Goal: Task Accomplishment & Management: Use online tool/utility

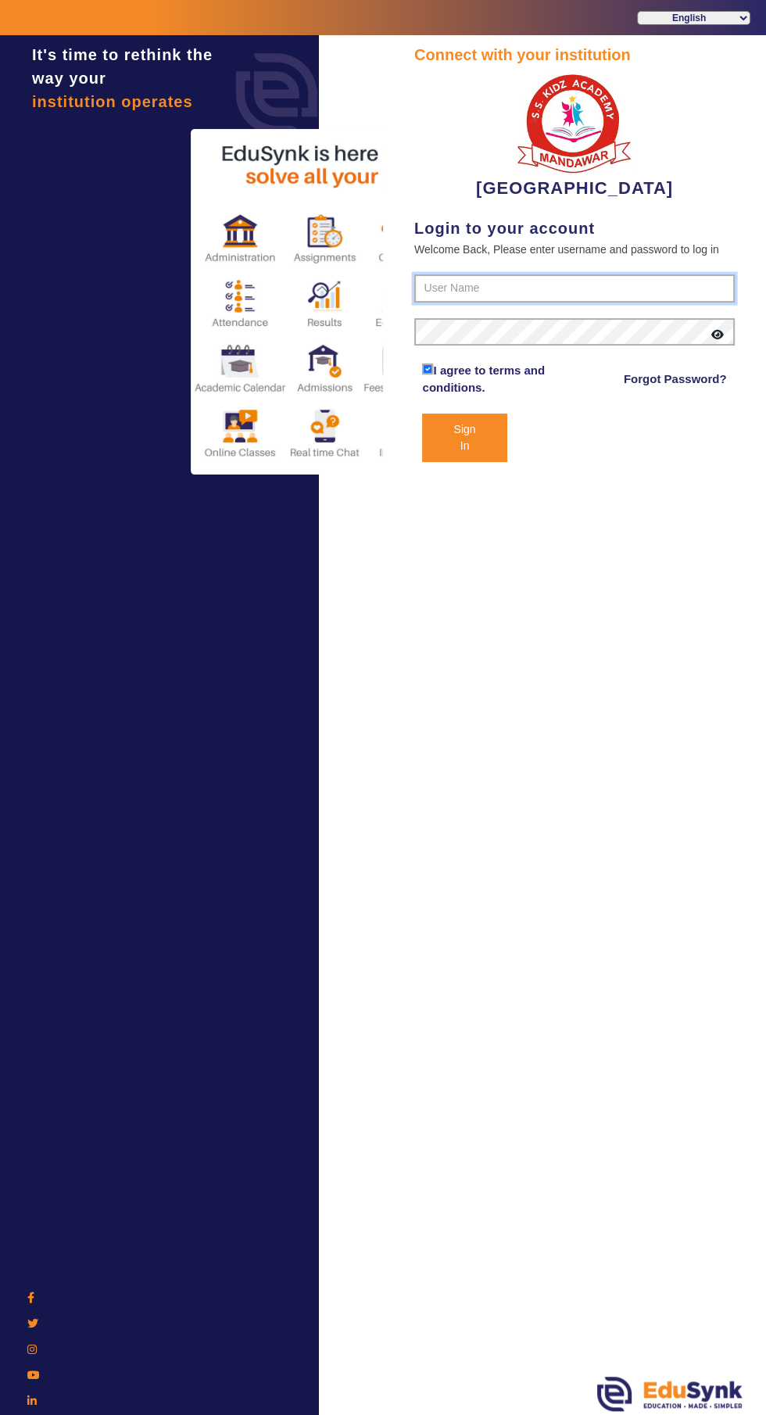
click at [454, 290] on input "text" at bounding box center [574, 288] width 321 height 28
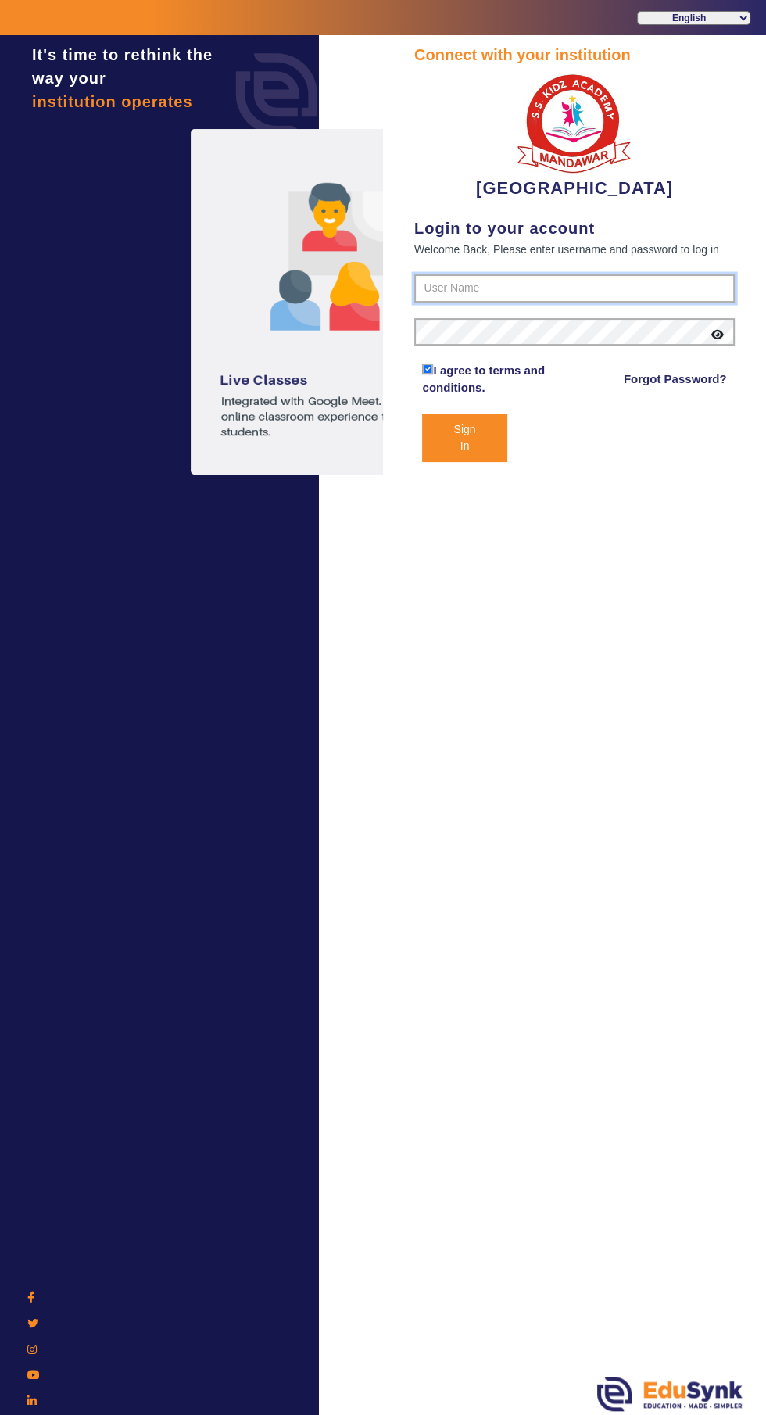
type input "9928895959"
click at [422, 414] on button "Sign In" at bounding box center [464, 438] width 84 height 48
click at [460, 446] on button "Sign In" at bounding box center [464, 438] width 84 height 48
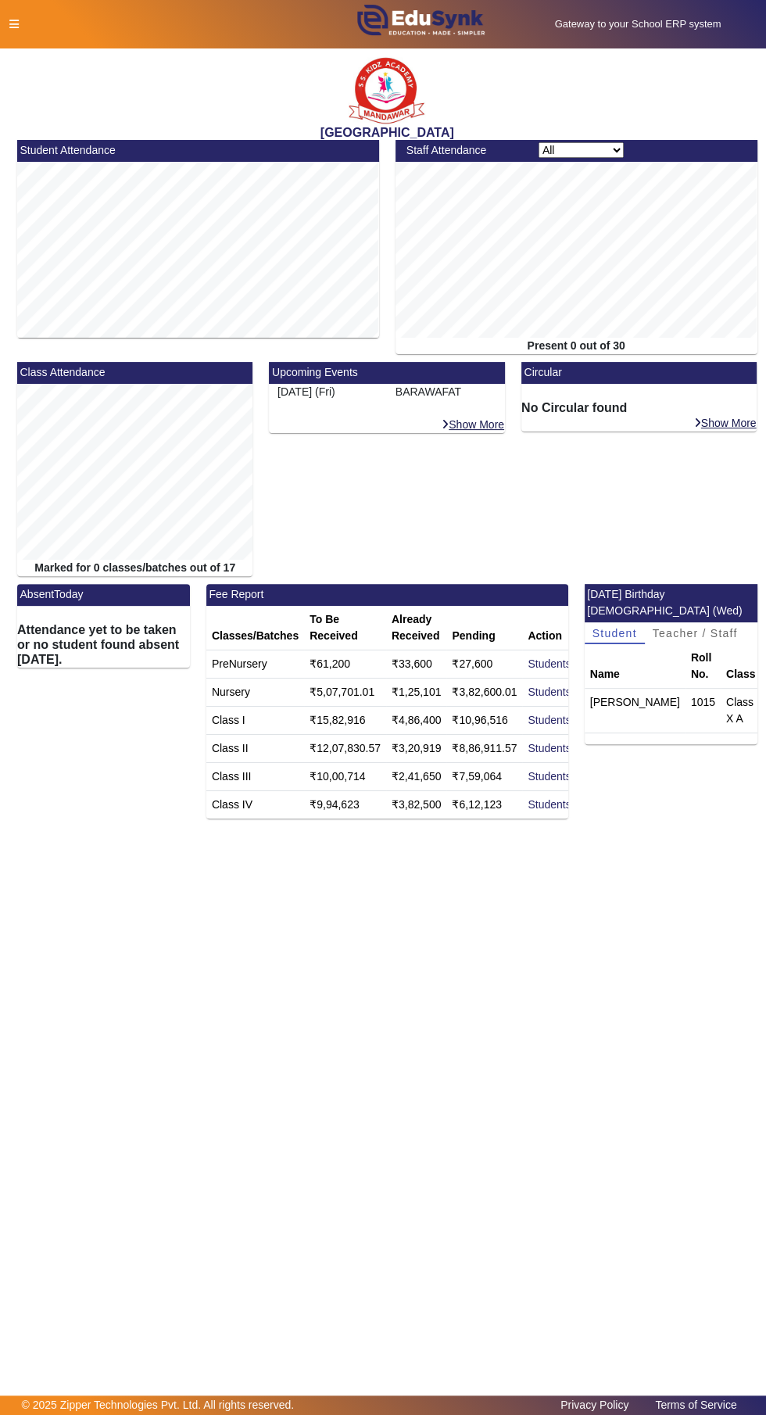
click at [13, 24] on icon at bounding box center [13, 24] width 9 height 11
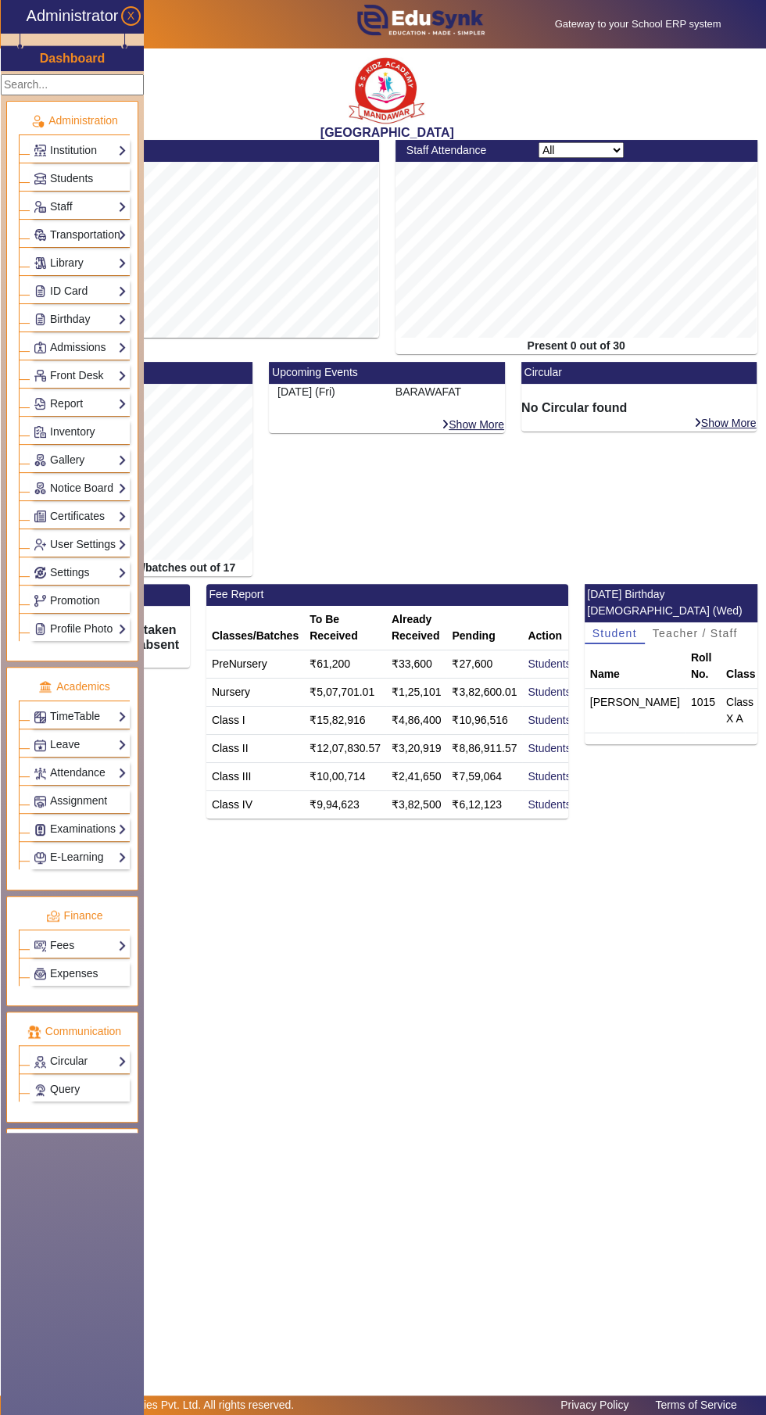
click at [54, 949] on link "Fees" at bounding box center [80, 946] width 93 height 18
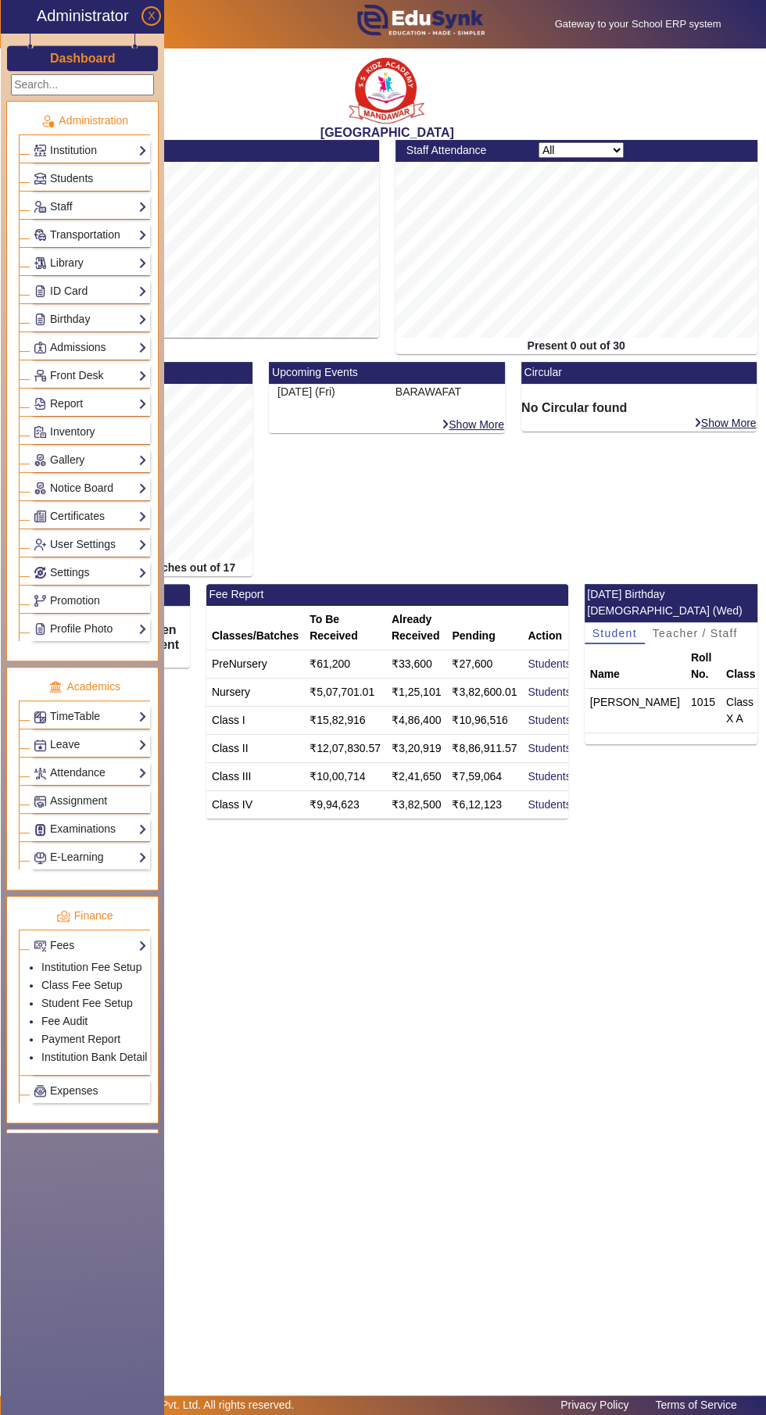
click at [58, 1019] on link "Fee Audit" at bounding box center [64, 1021] width 46 height 13
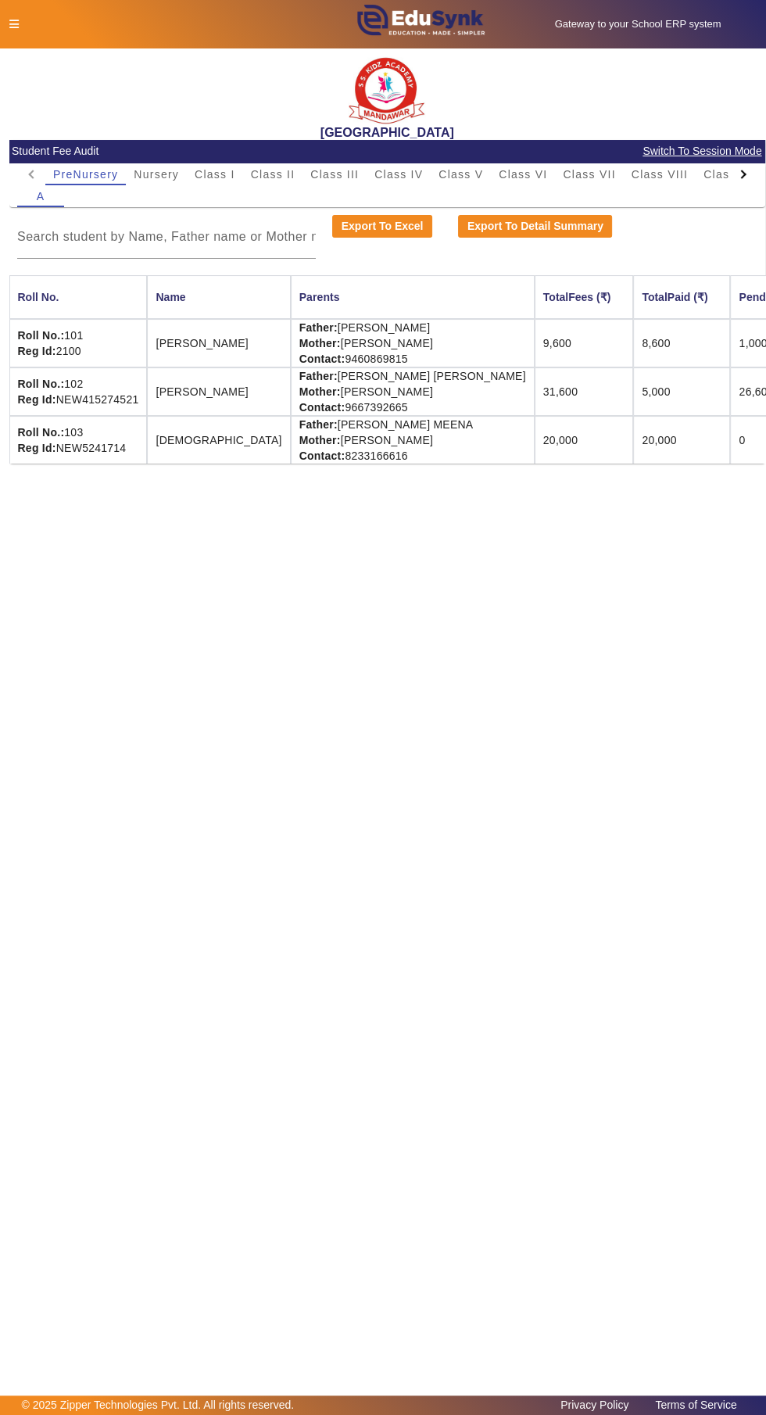
click at [364, 228] on button "Export To Excel" at bounding box center [382, 226] width 100 height 23
click at [535, 229] on button "Export To Detail Summary" at bounding box center [535, 226] width 154 height 23
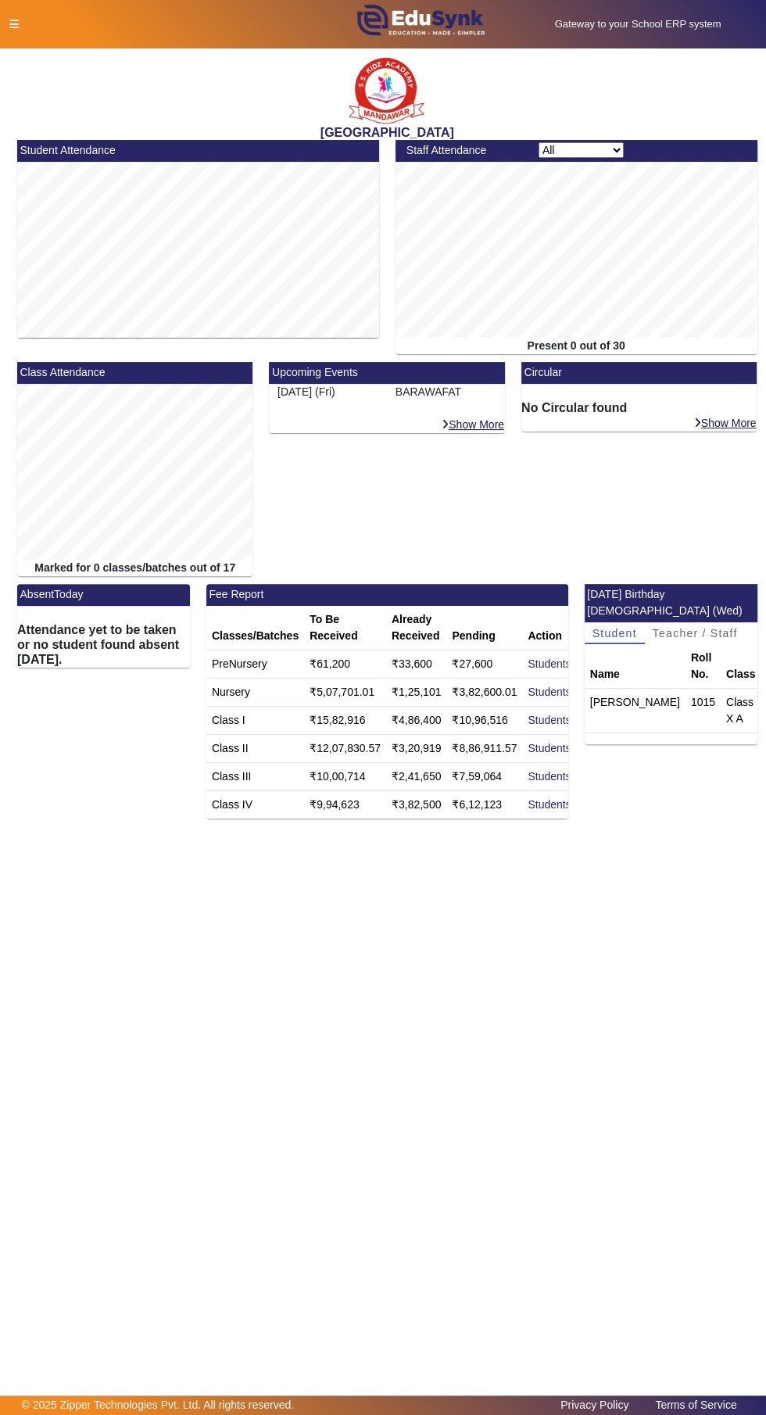
click at [13, 23] on icon at bounding box center [13, 24] width 9 height 11
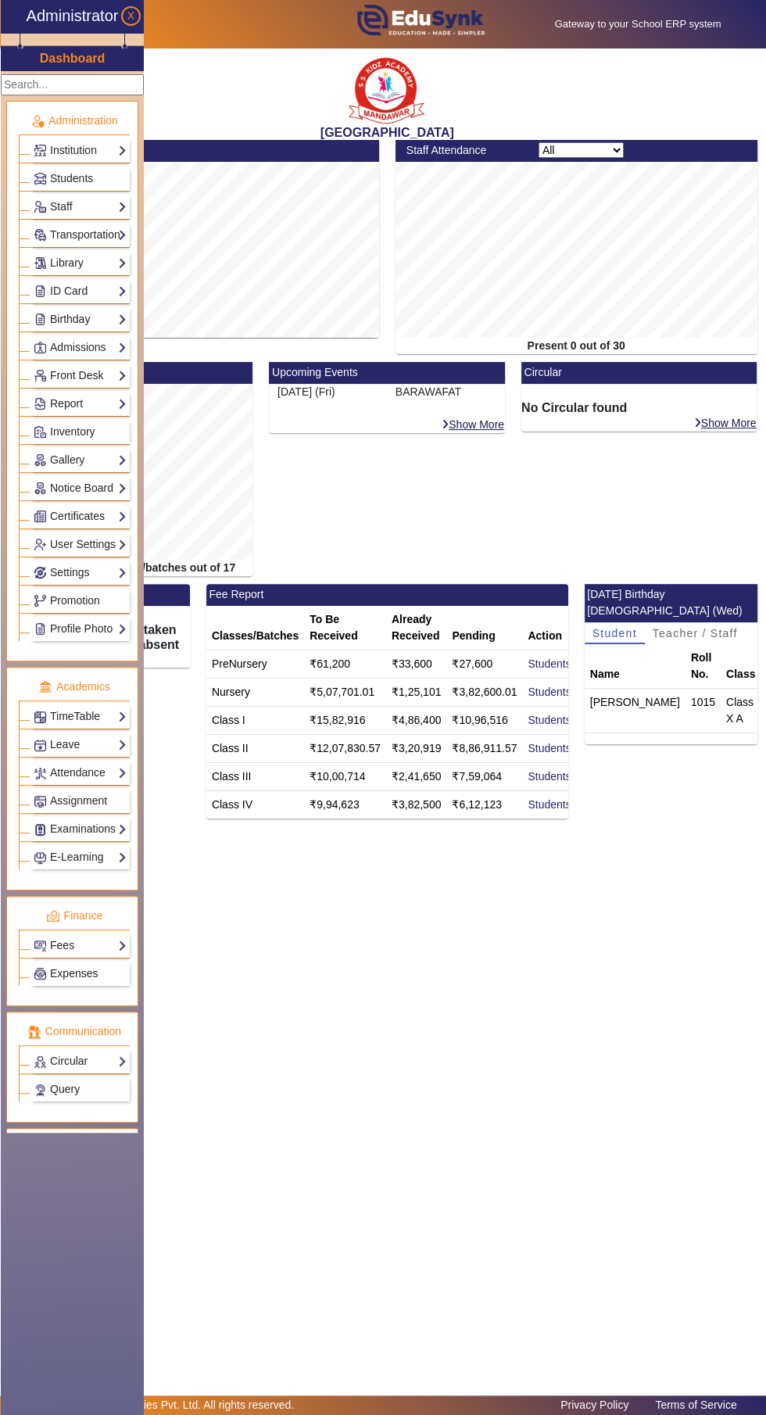
click at [636, 1069] on main "X Administrator Dashboard Administration Institution Institution Details Sessio…" at bounding box center [383, 721] width 766 height 1347
click at [127, 943] on link "Fees" at bounding box center [80, 946] width 93 height 18
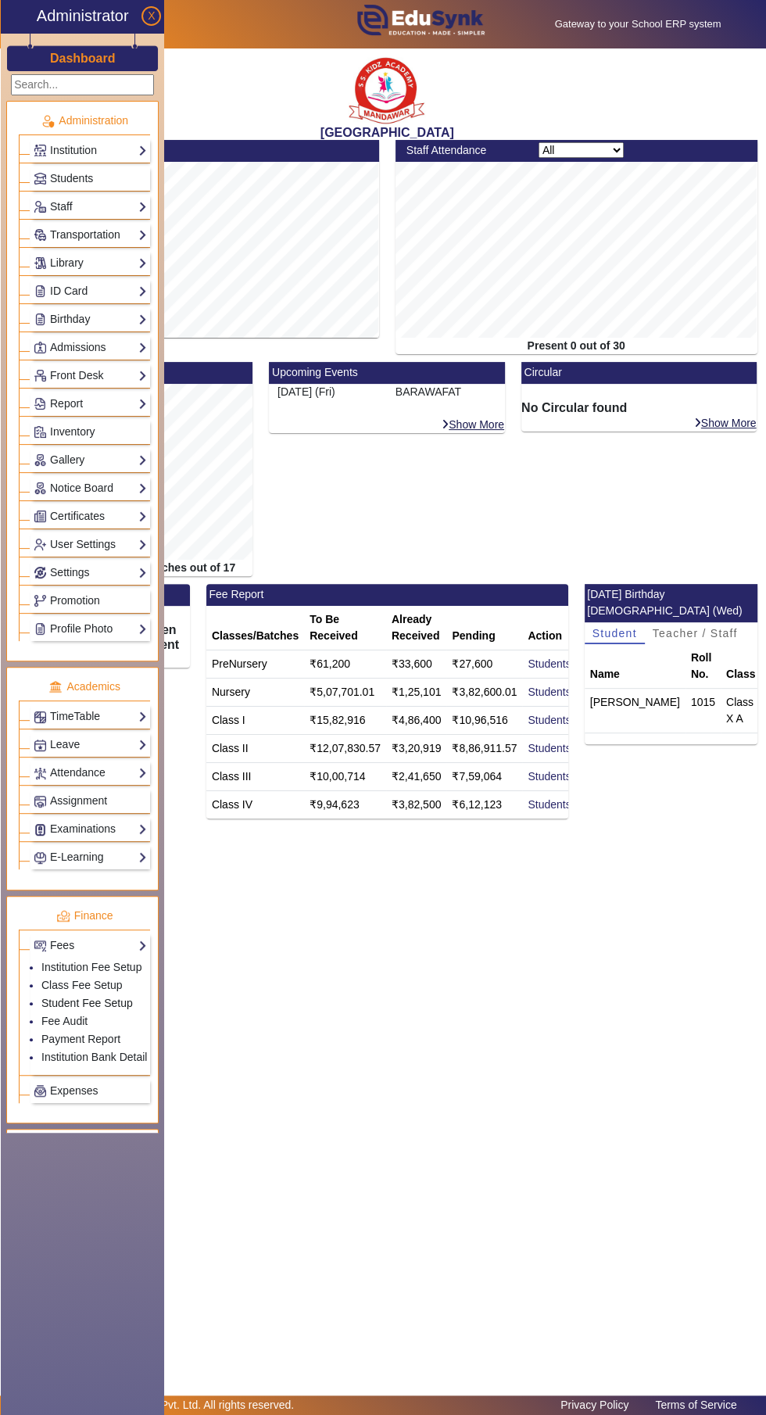
click at [66, 1006] on link "Student Fee Setup" at bounding box center [86, 1003] width 91 height 13
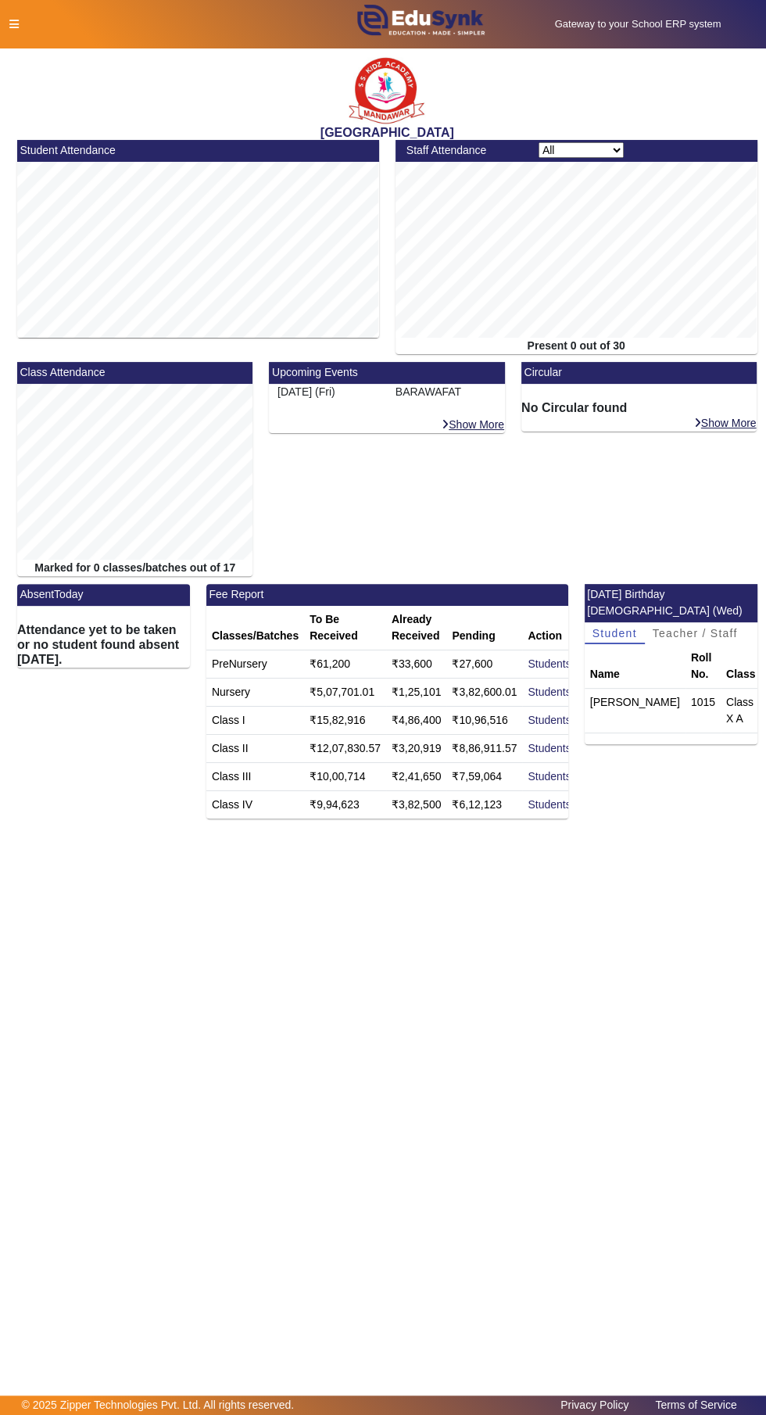
click at [13, 23] on icon at bounding box center [13, 24] width 9 height 11
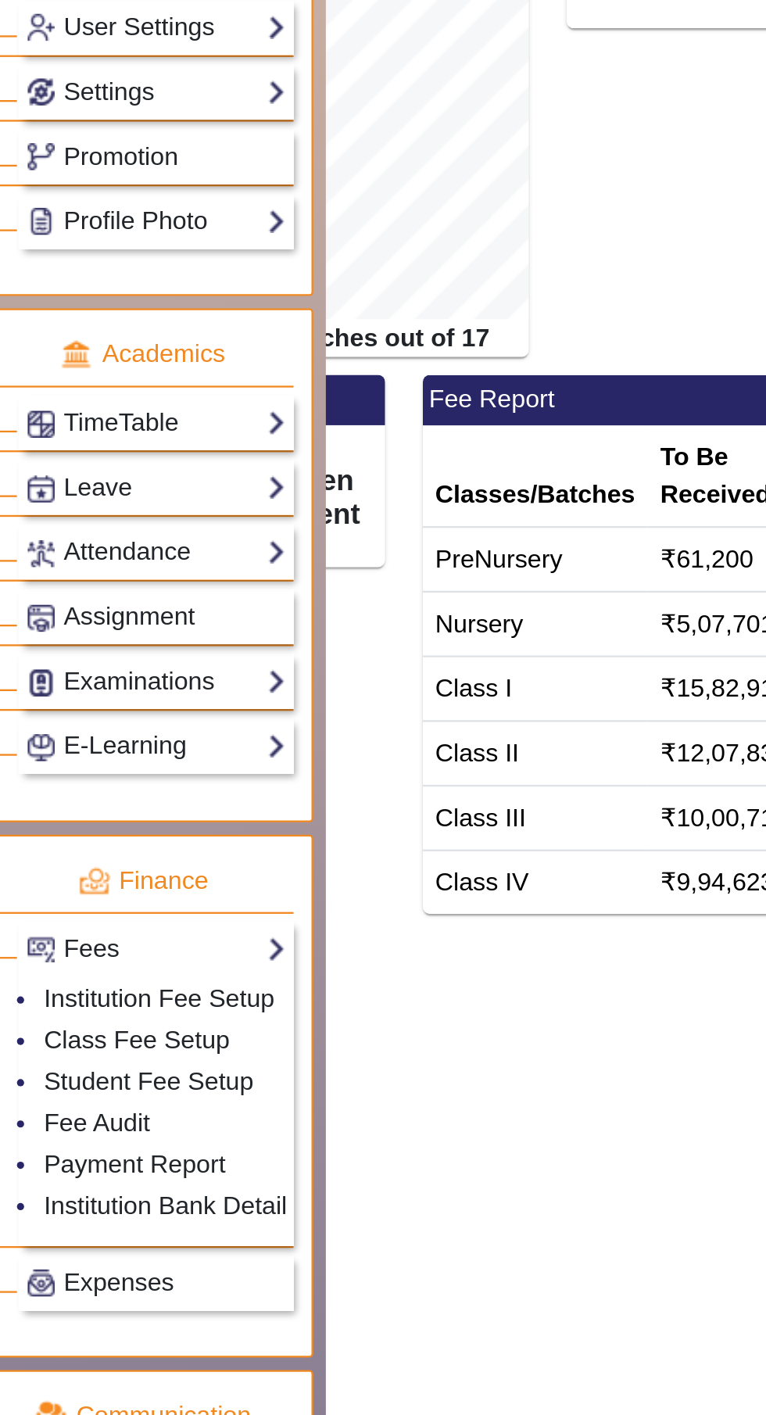
scroll to position [110, 0]
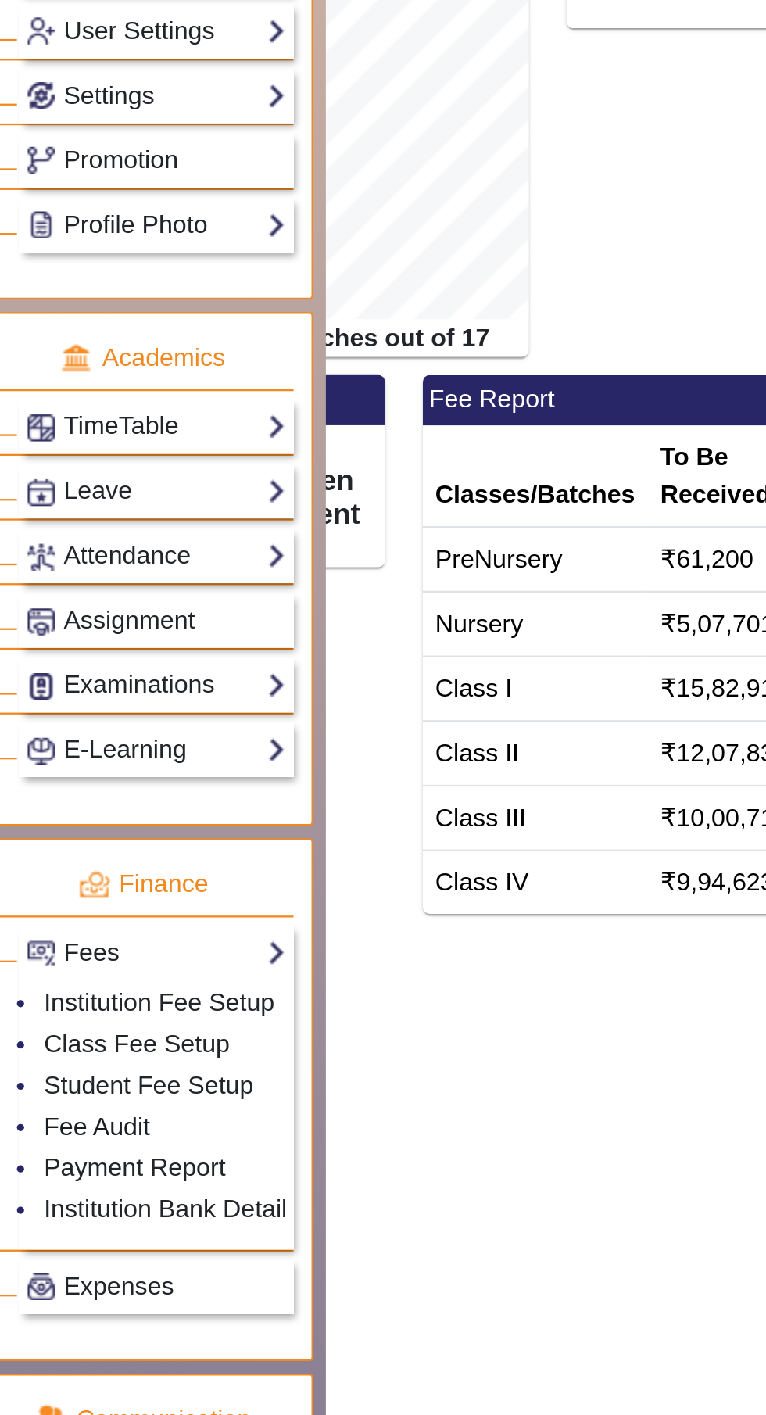
click at [66, 914] on link "Fee Audit" at bounding box center [64, 910] width 46 height 13
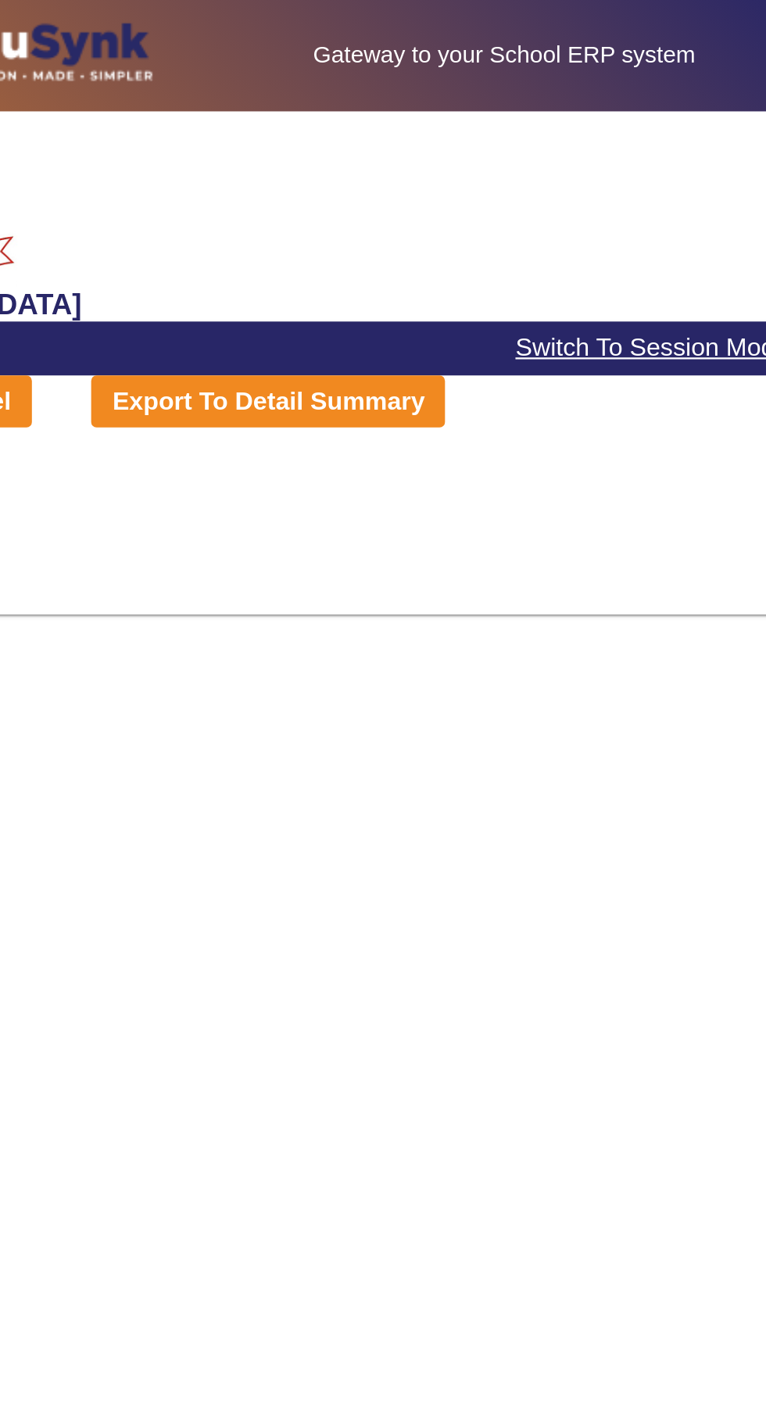
click at [705, 156] on span "Switch To Session Mode" at bounding box center [702, 151] width 120 height 18
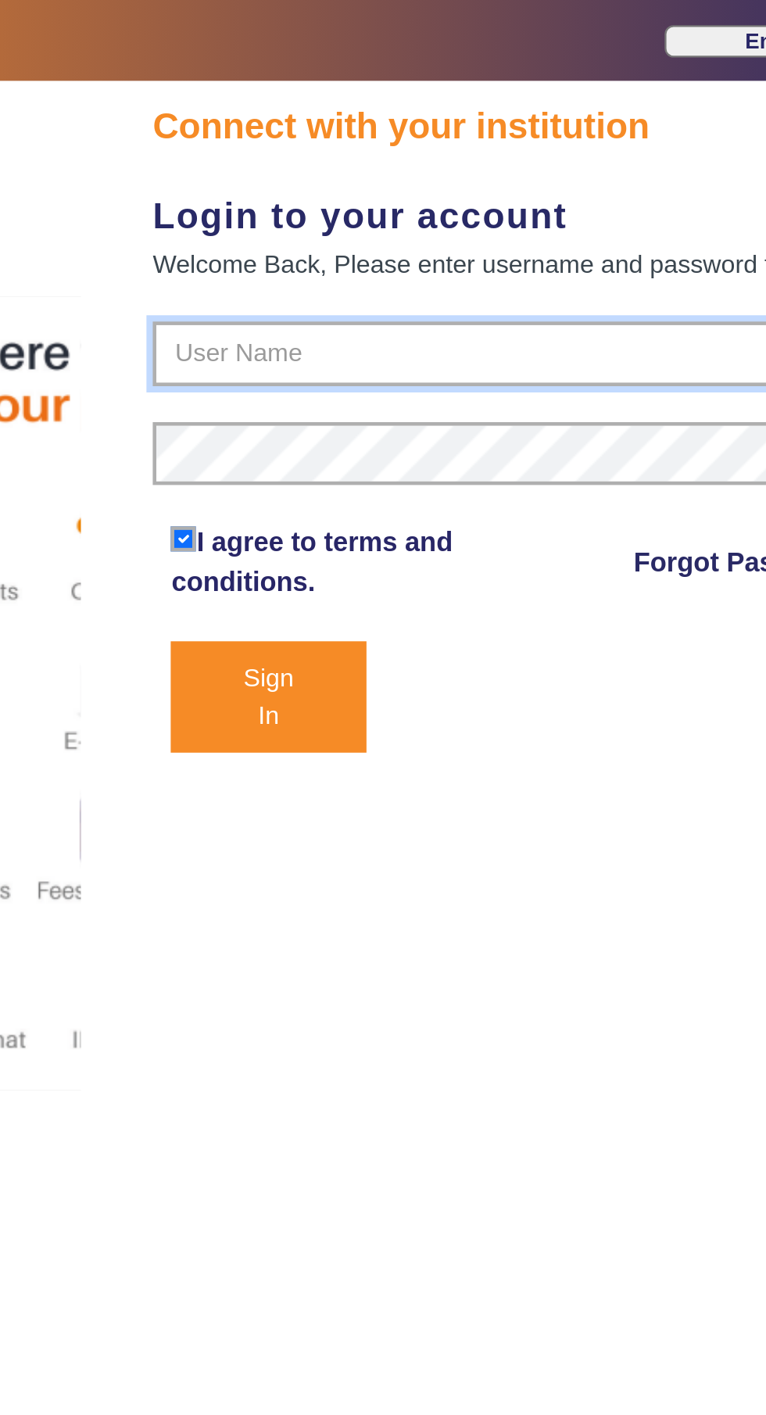
click at [583, 149] on input "text" at bounding box center [574, 154] width 321 height 28
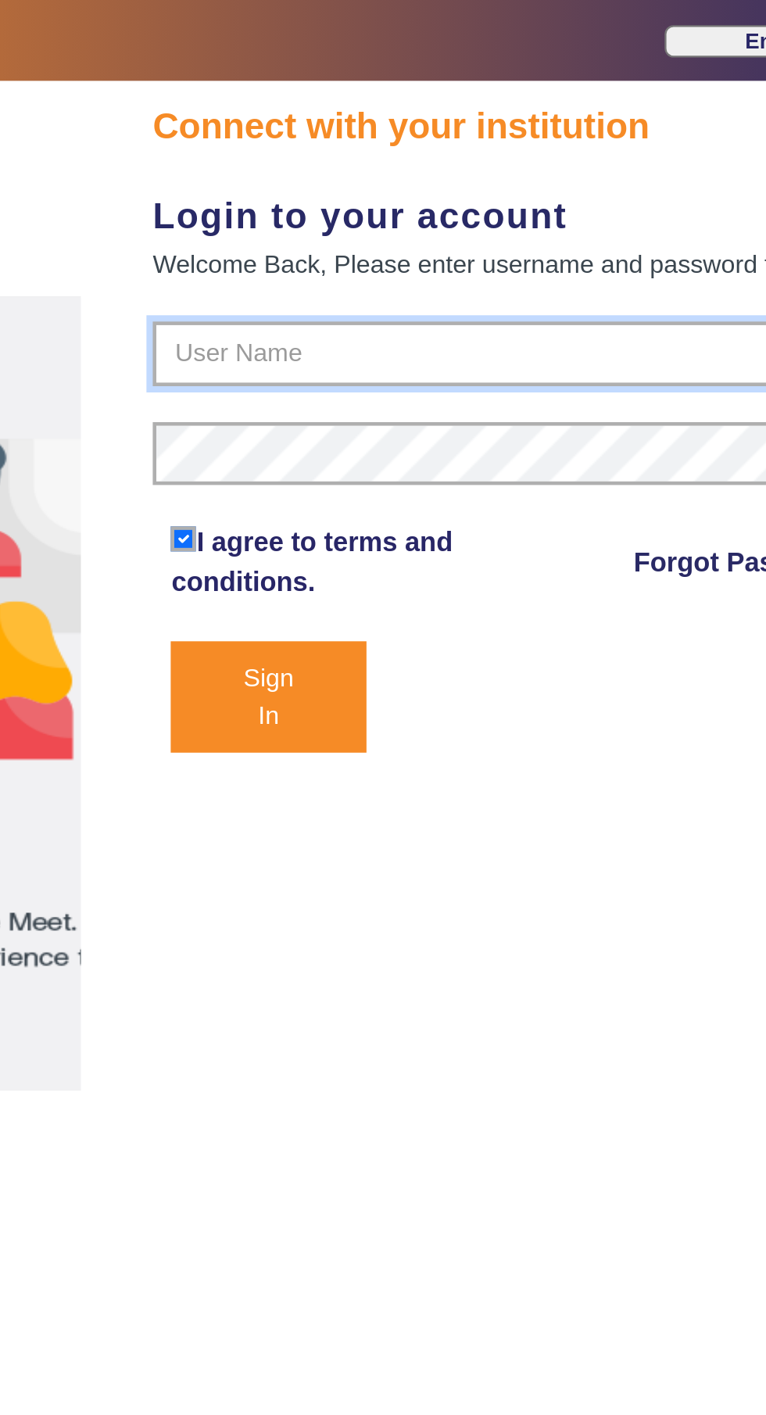
type input "9928895959"
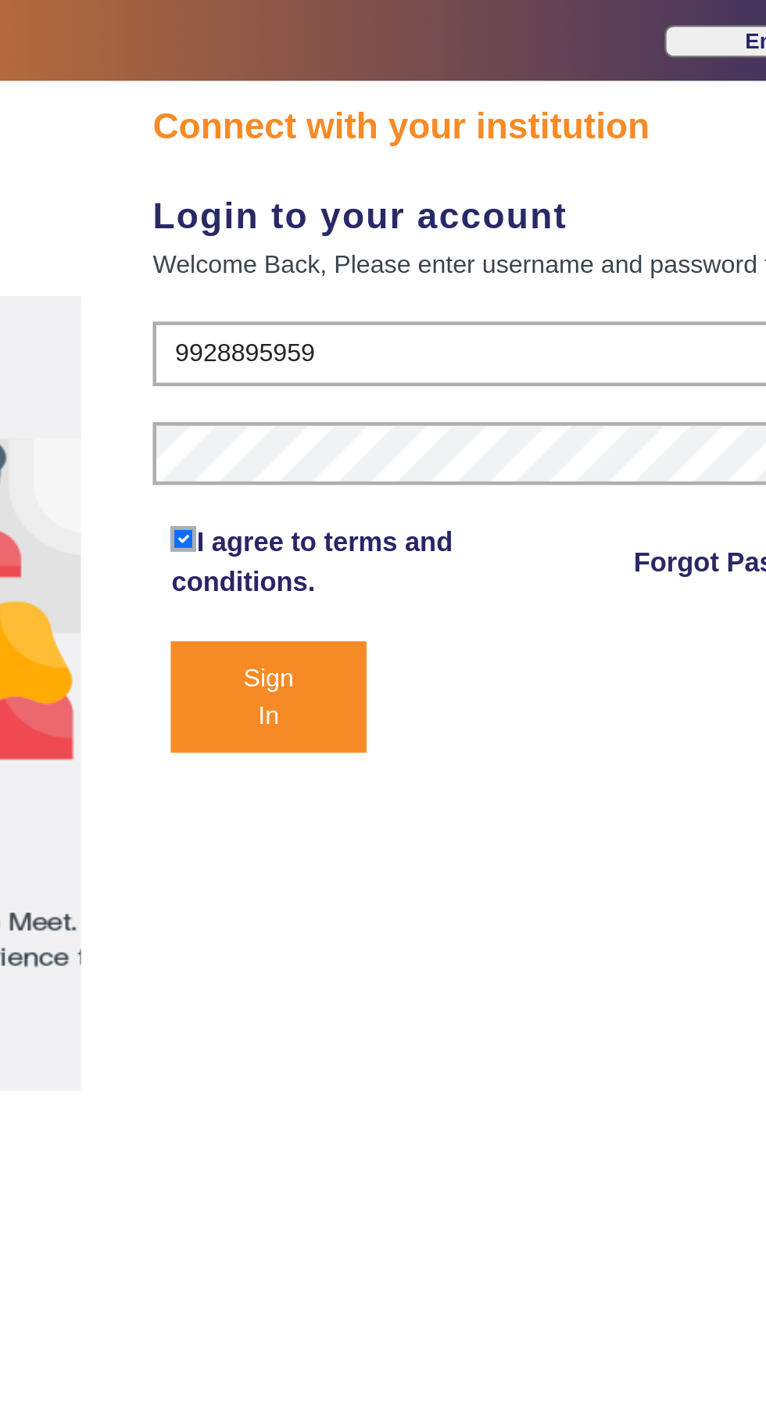
click at [422, 279] on button "Sign In" at bounding box center [464, 303] width 84 height 48
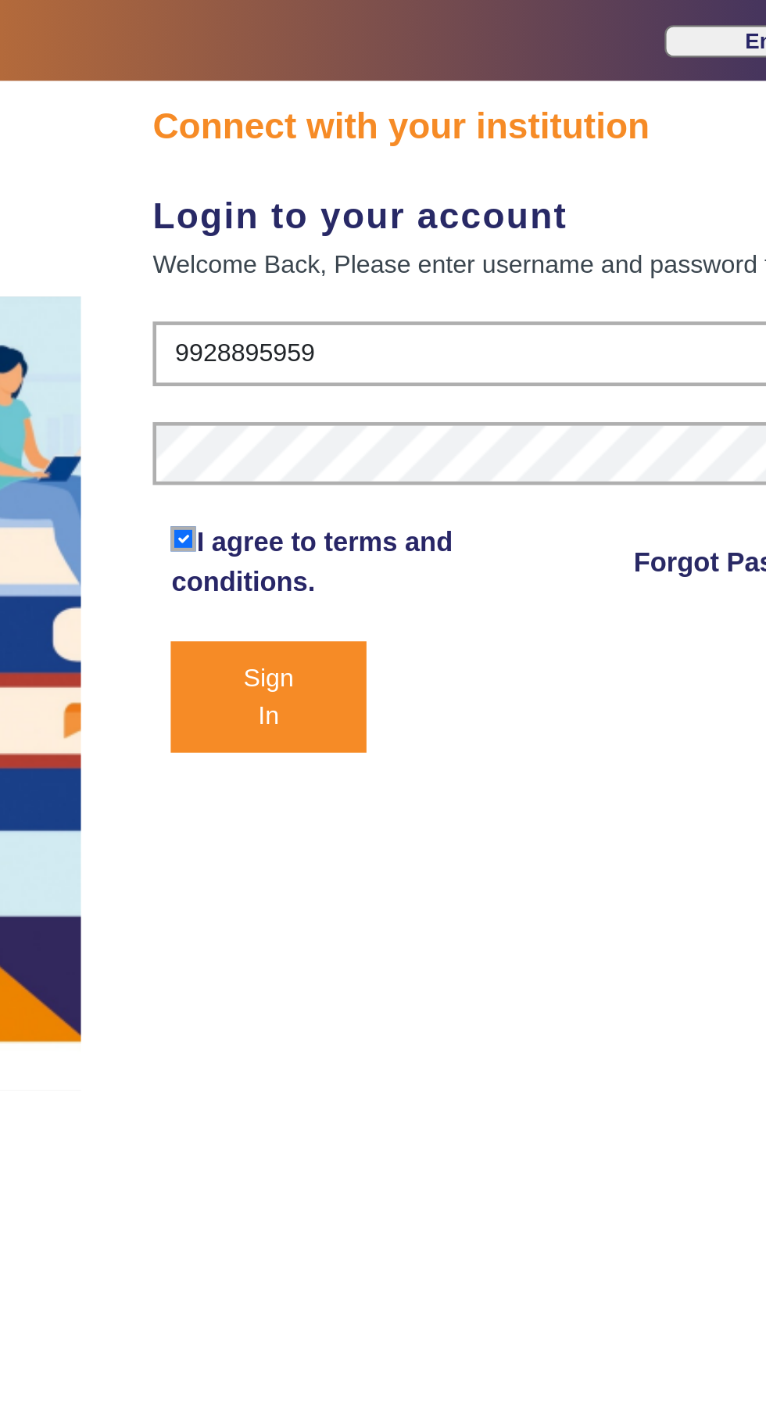
click at [467, 294] on button "Sign In" at bounding box center [464, 303] width 84 height 48
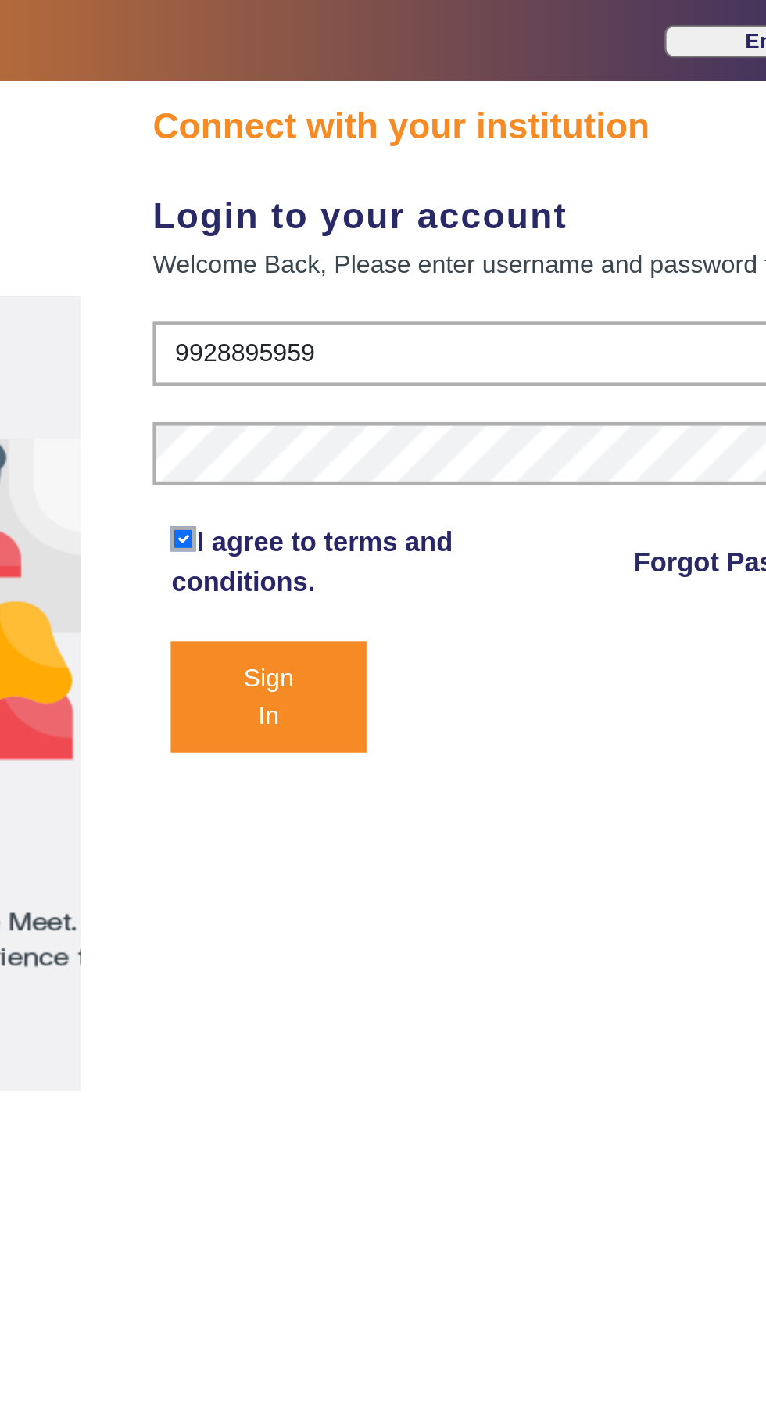
click at [468, 305] on button "Sign In" at bounding box center [464, 303] width 84 height 48
click at [467, 301] on button "Sign In" at bounding box center [464, 303] width 84 height 48
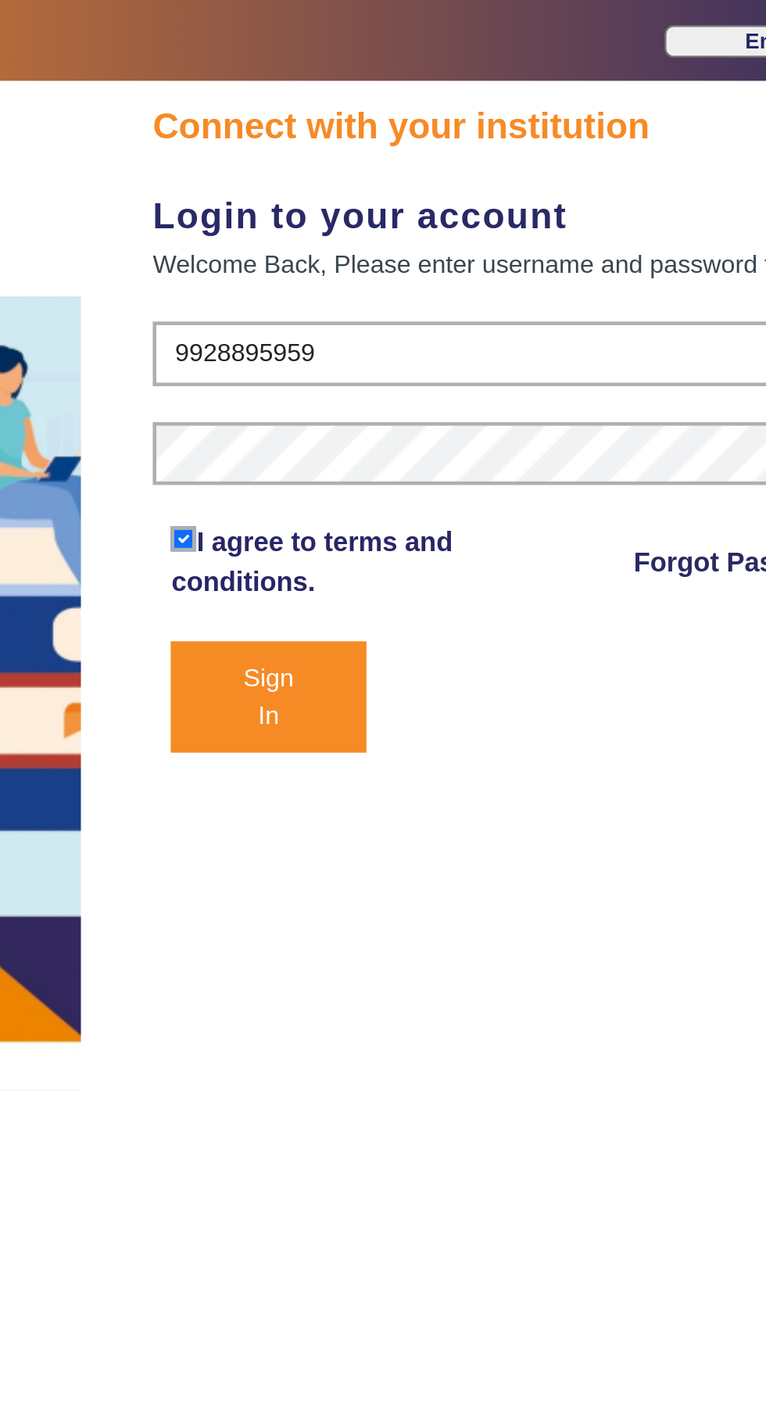
click at [463, 301] on button "Sign In" at bounding box center [464, 303] width 84 height 48
click at [470, 311] on button "Sign In" at bounding box center [464, 303] width 84 height 48
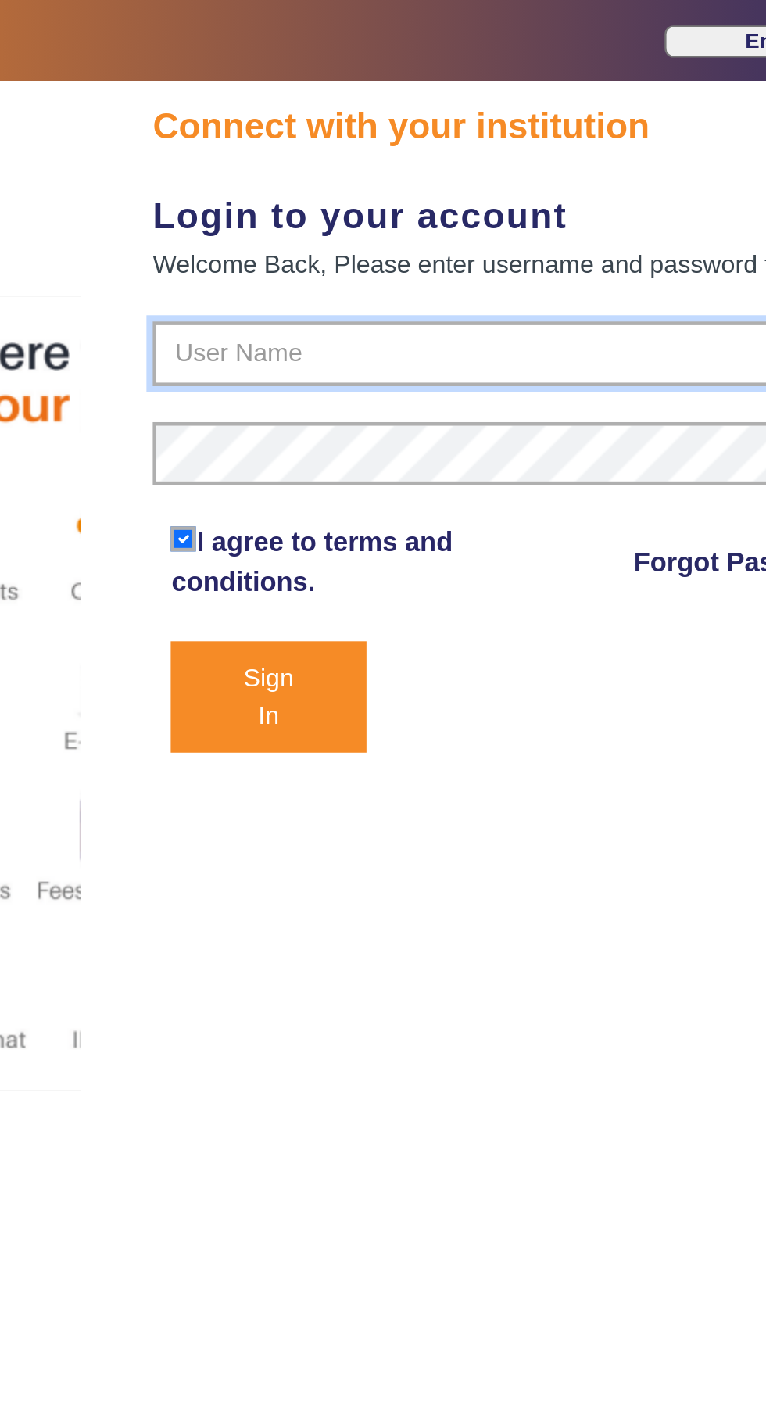
click at [463, 149] on input "text" at bounding box center [574, 154] width 321 height 28
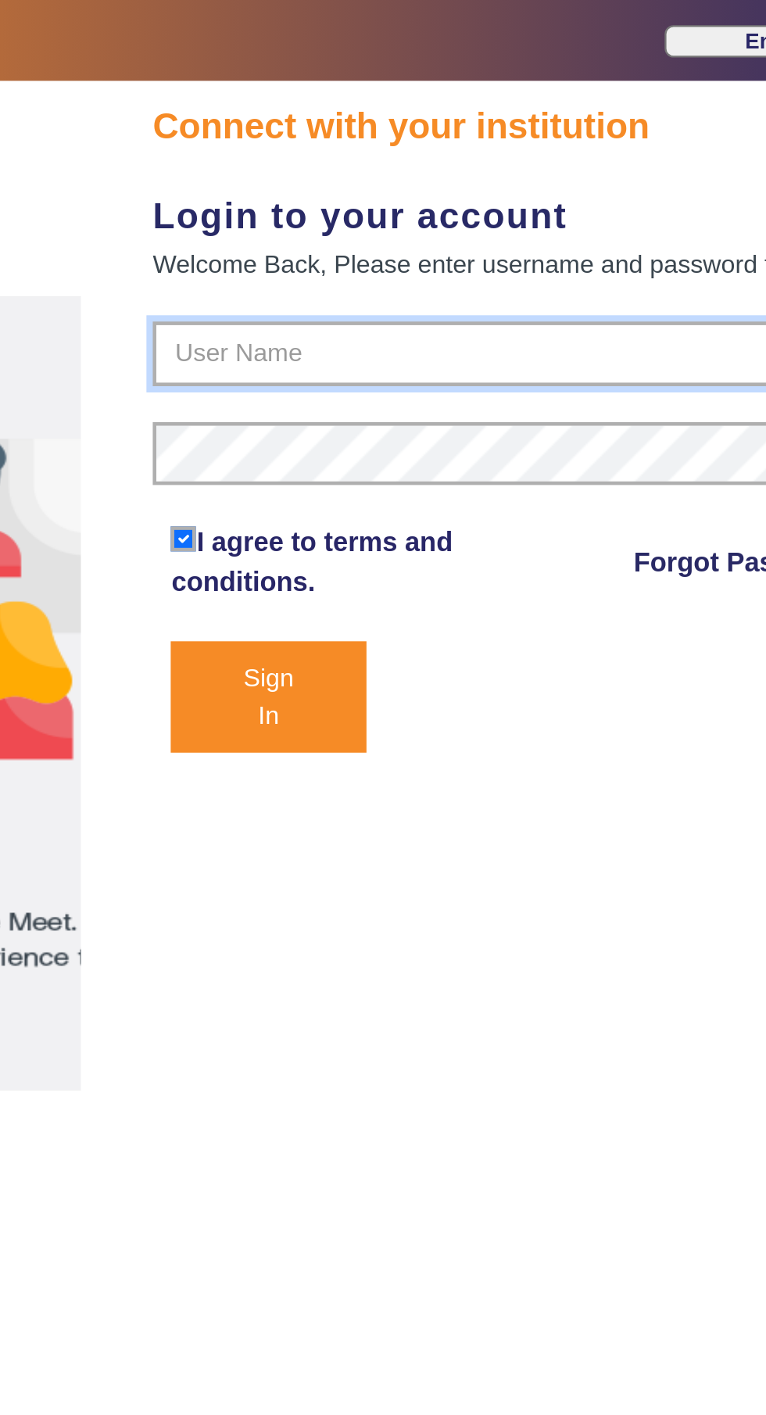
type input "9928895959"
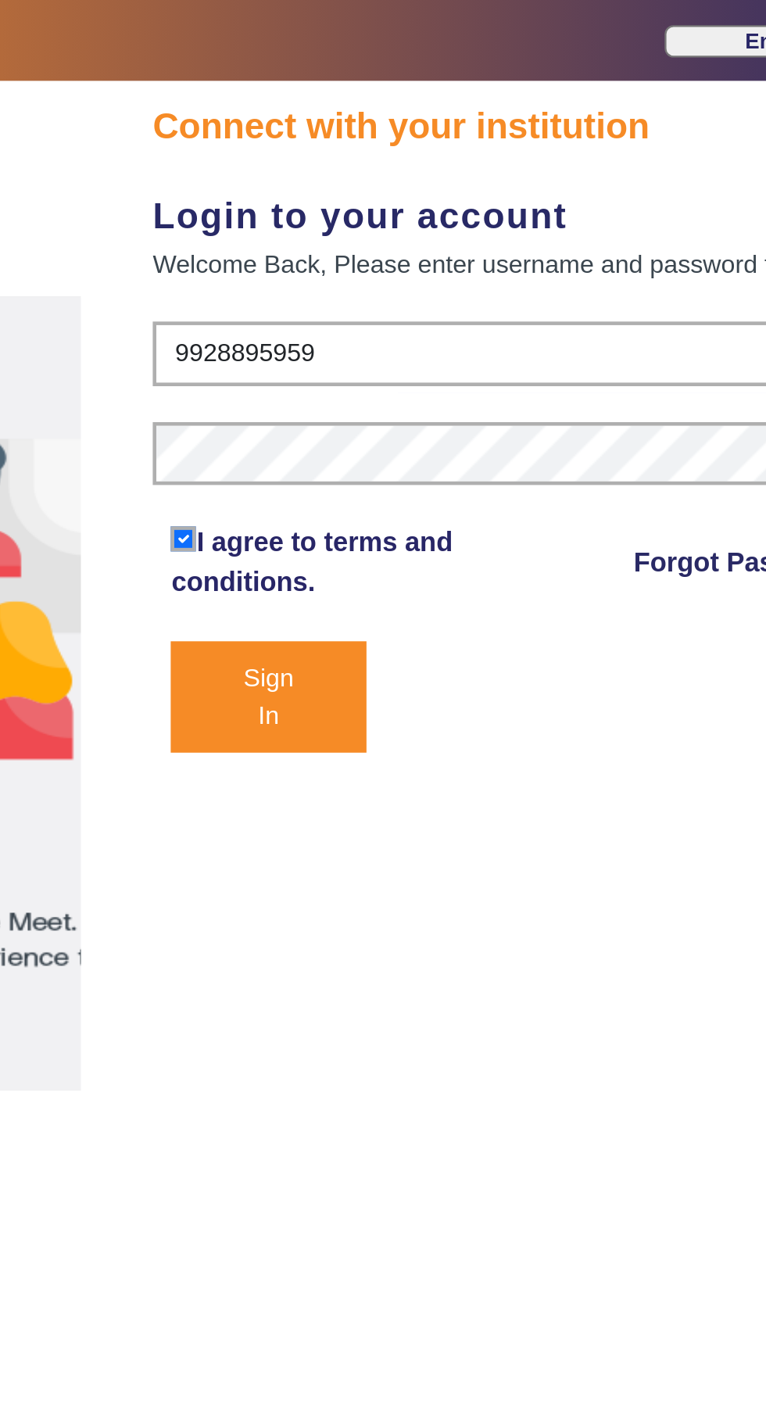
click at [422, 279] on button "Sign In" at bounding box center [464, 303] width 84 height 48
click at [460, 306] on button "Sign In" at bounding box center [464, 303] width 84 height 48
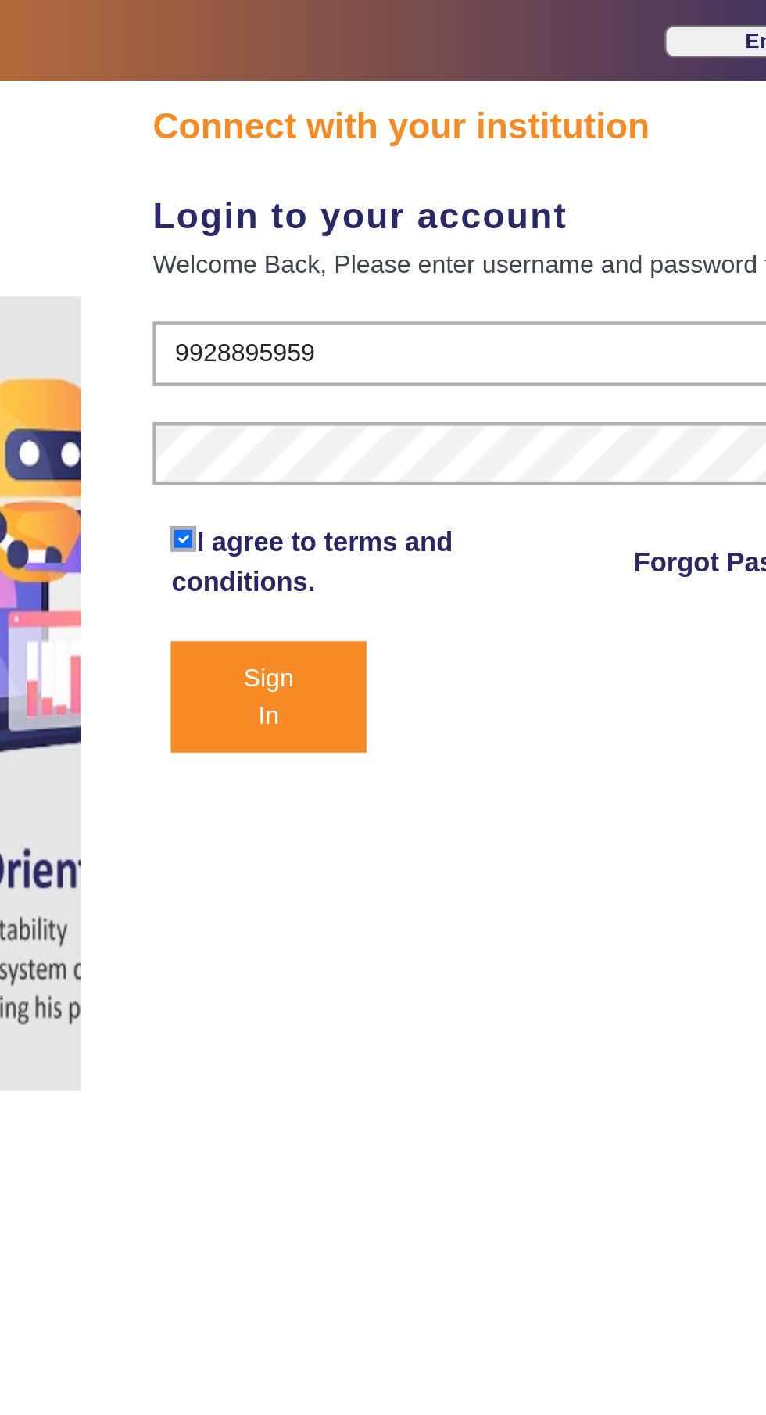
click at [468, 303] on button "Sign In" at bounding box center [464, 303] width 84 height 48
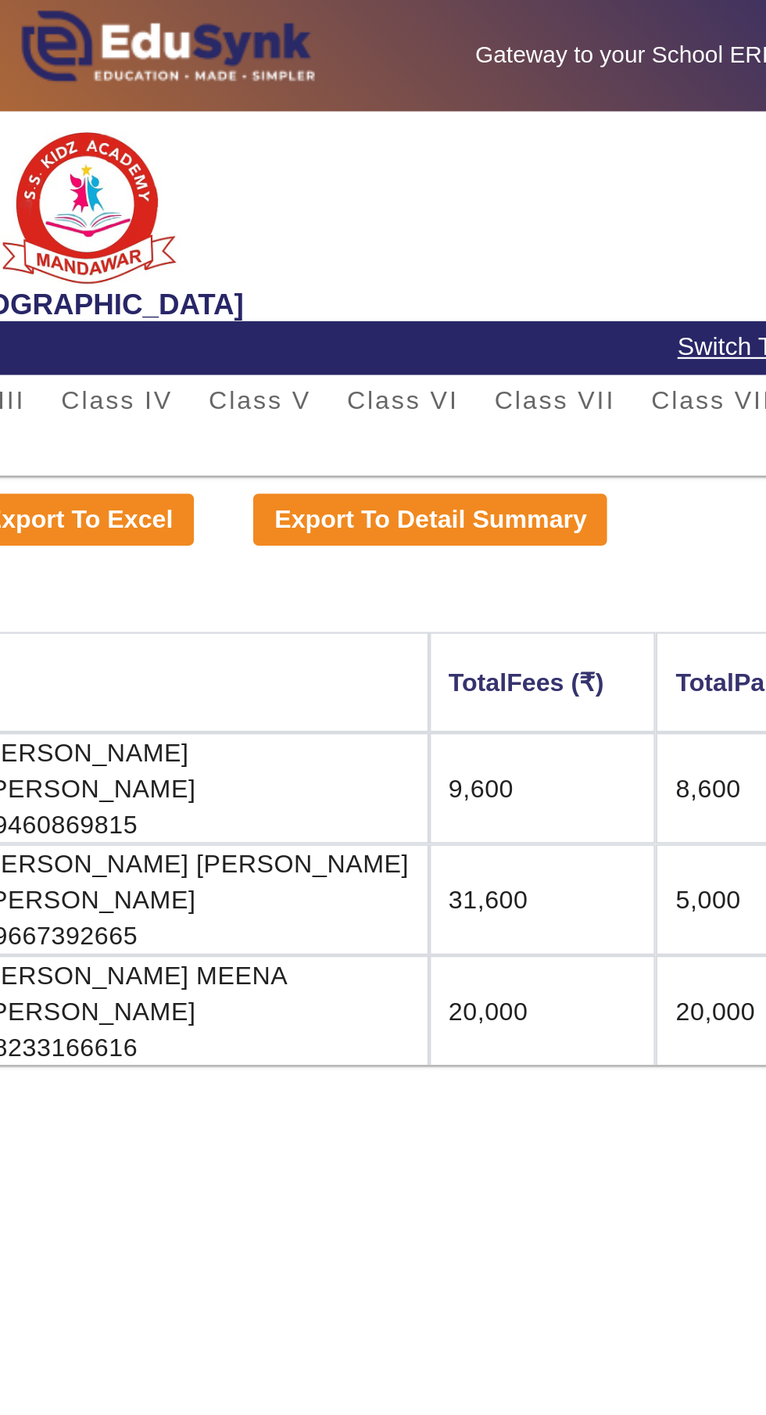
scroll to position [0, 25]
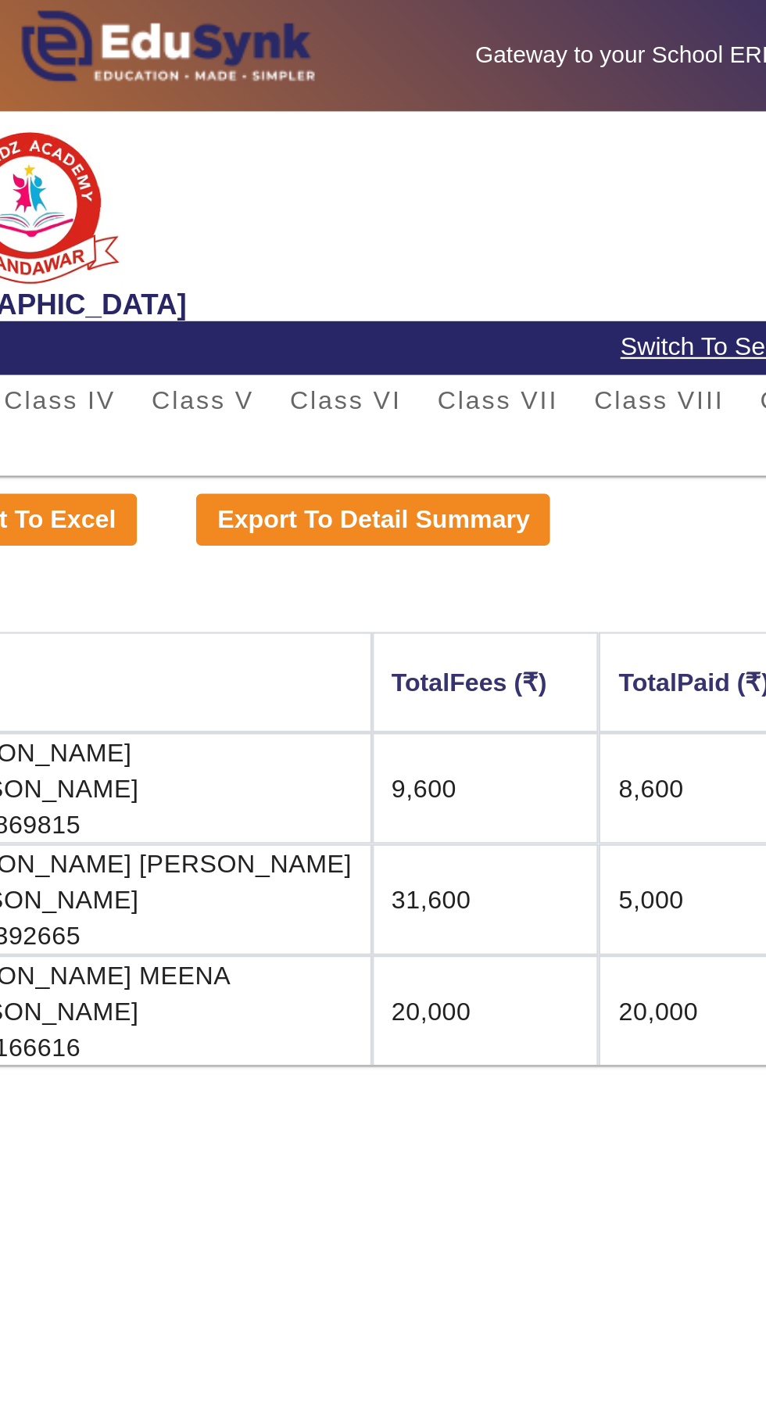
click at [668, 155] on span "Switch To Session Mode" at bounding box center [677, 151] width 120 height 18
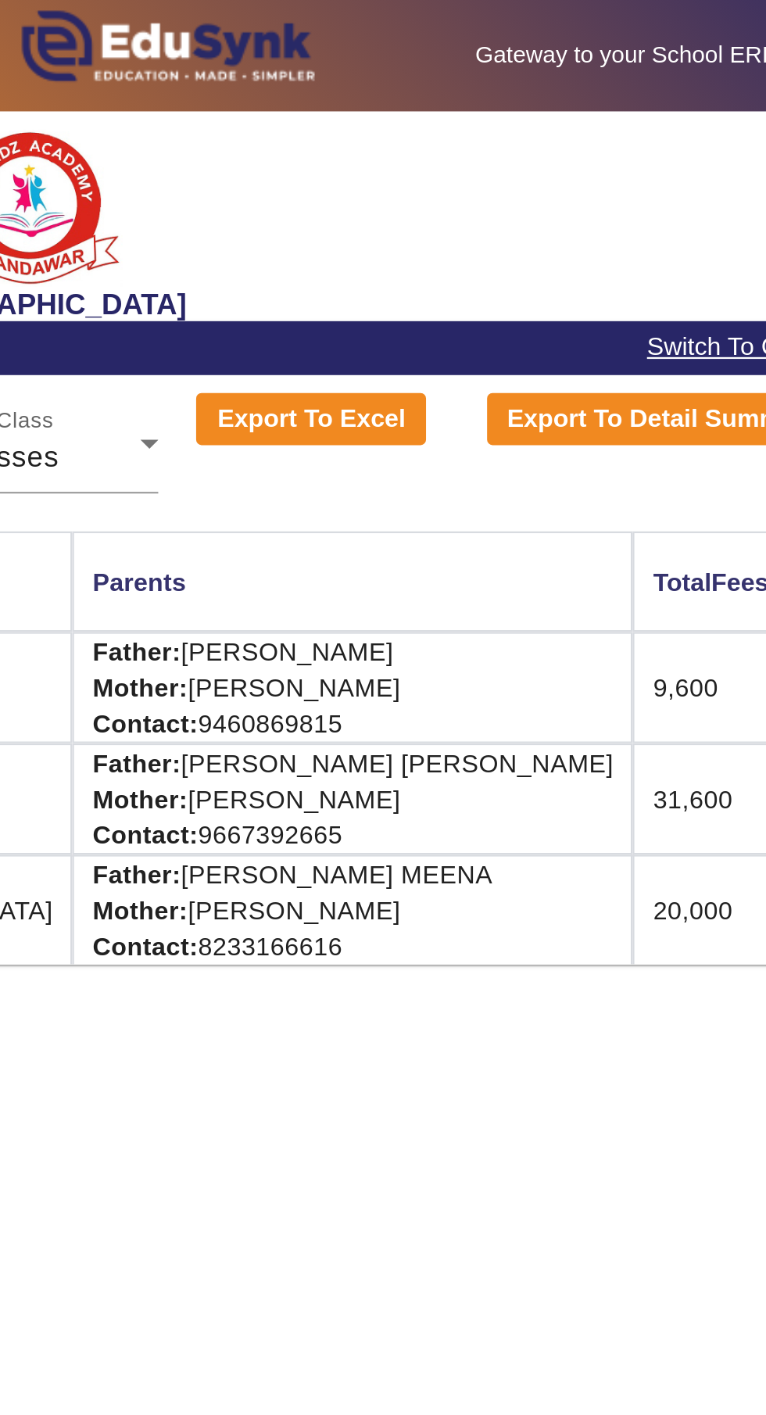
click at [637, 180] on button "Export To Detail Summary" at bounding box center [637, 182] width 154 height 23
